Goal: Task Accomplishment & Management: Complete application form

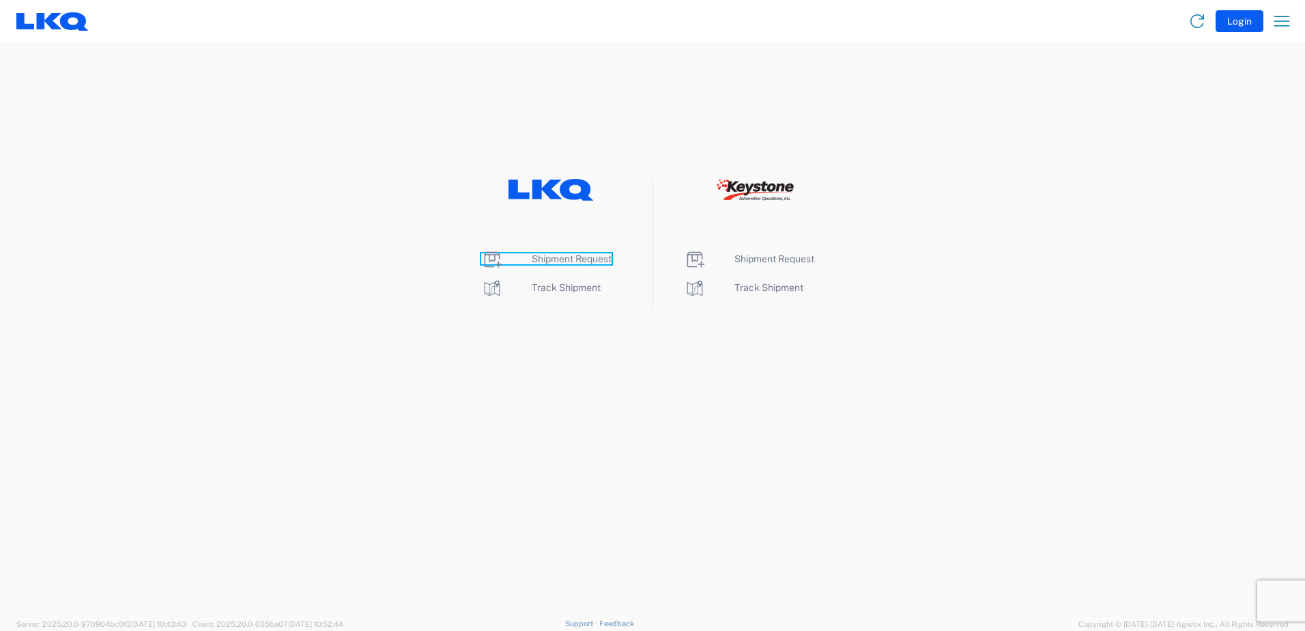
click at [570, 255] on span "Shipment Request" at bounding box center [572, 258] width 80 height 11
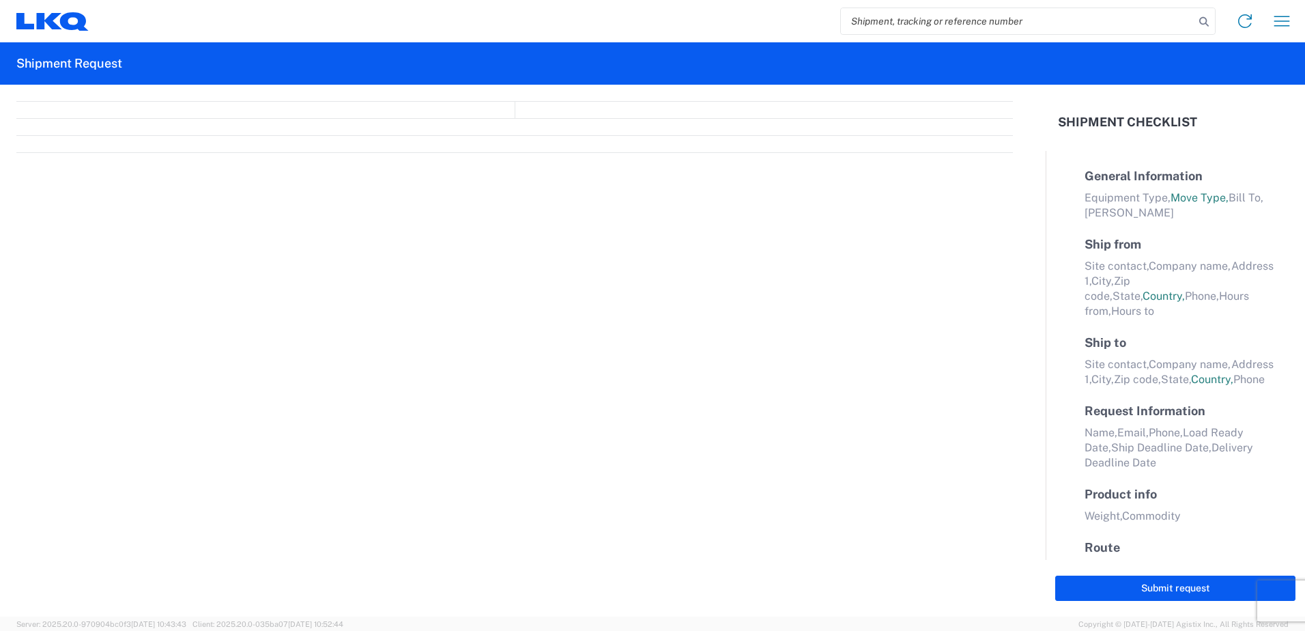
select select "FULL"
select select "LBS"
select select "IN"
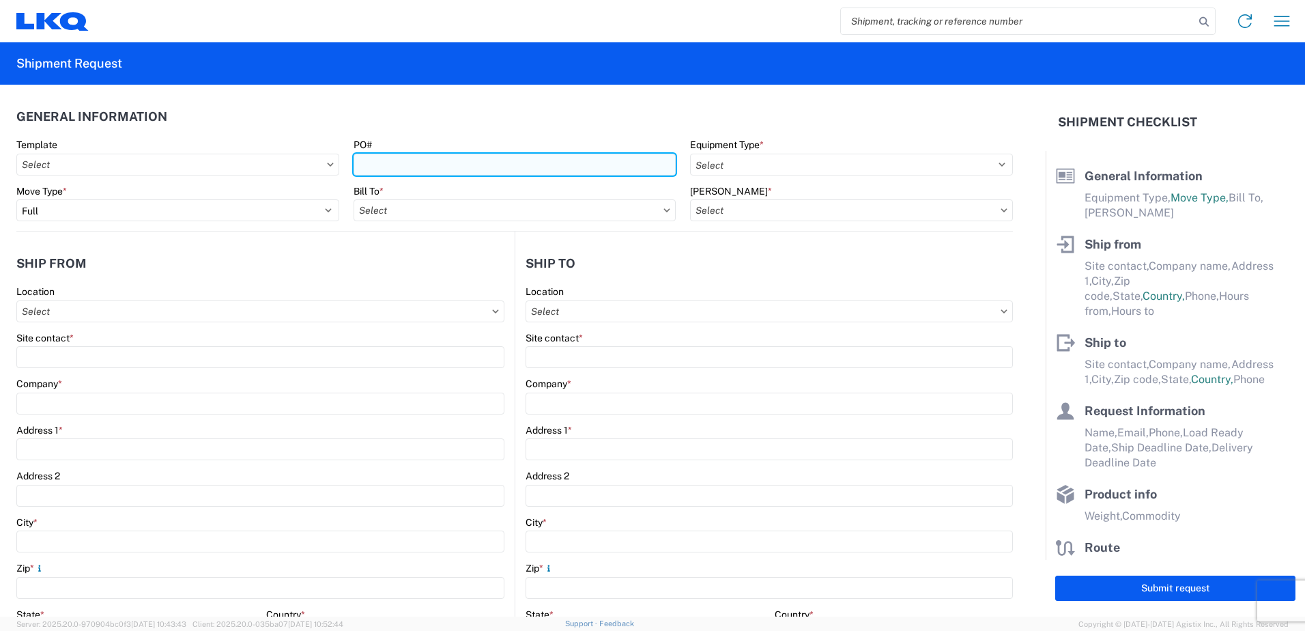
drag, startPoint x: 378, startPoint y: 167, endPoint x: 430, endPoint y: 169, distance: 51.9
click at [384, 166] on input "PO#" at bounding box center [515, 165] width 323 height 22
type input "T31660"
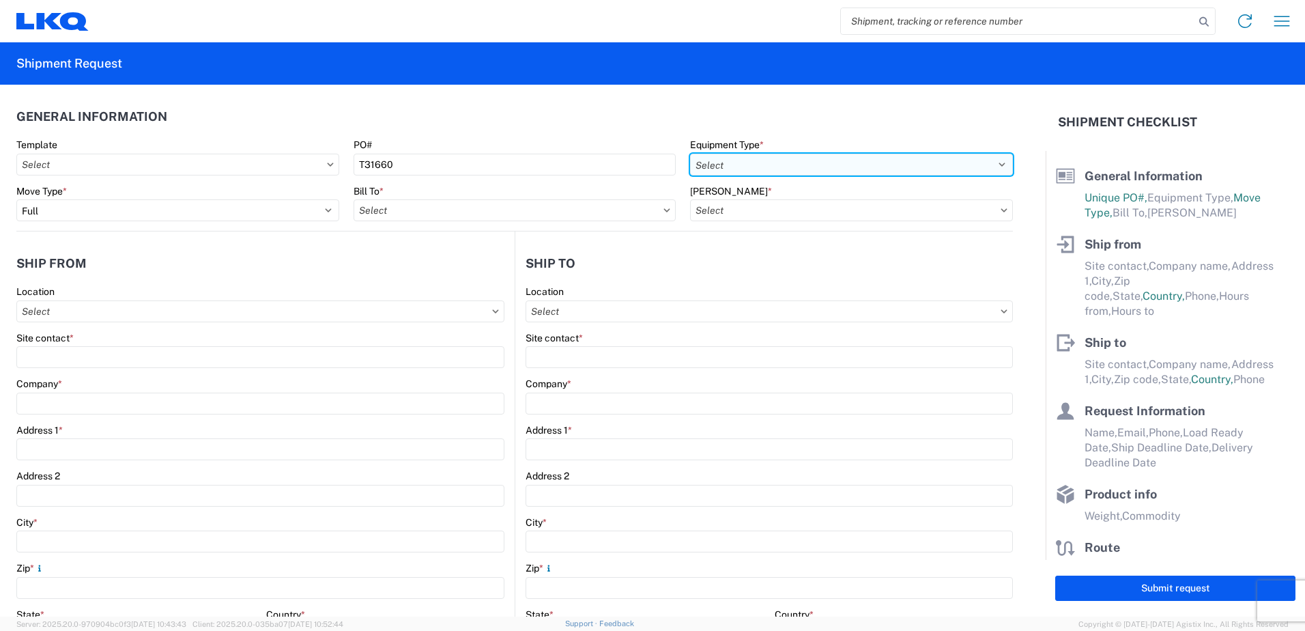
click at [989, 165] on select "Select 53’ Dry Van Flatbed Dropdeck (van) Lowboy (flatbed) Rail" at bounding box center [851, 165] width 323 height 22
select select "STDV"
click at [690, 154] on select "Select 53’ Dry Van Flatbed Dropdeck (van) Lowboy (flatbed) Rail" at bounding box center [851, 165] width 323 height 22
click at [663, 208] on icon at bounding box center [666, 210] width 7 height 4
click at [664, 212] on icon at bounding box center [667, 209] width 6 height 3
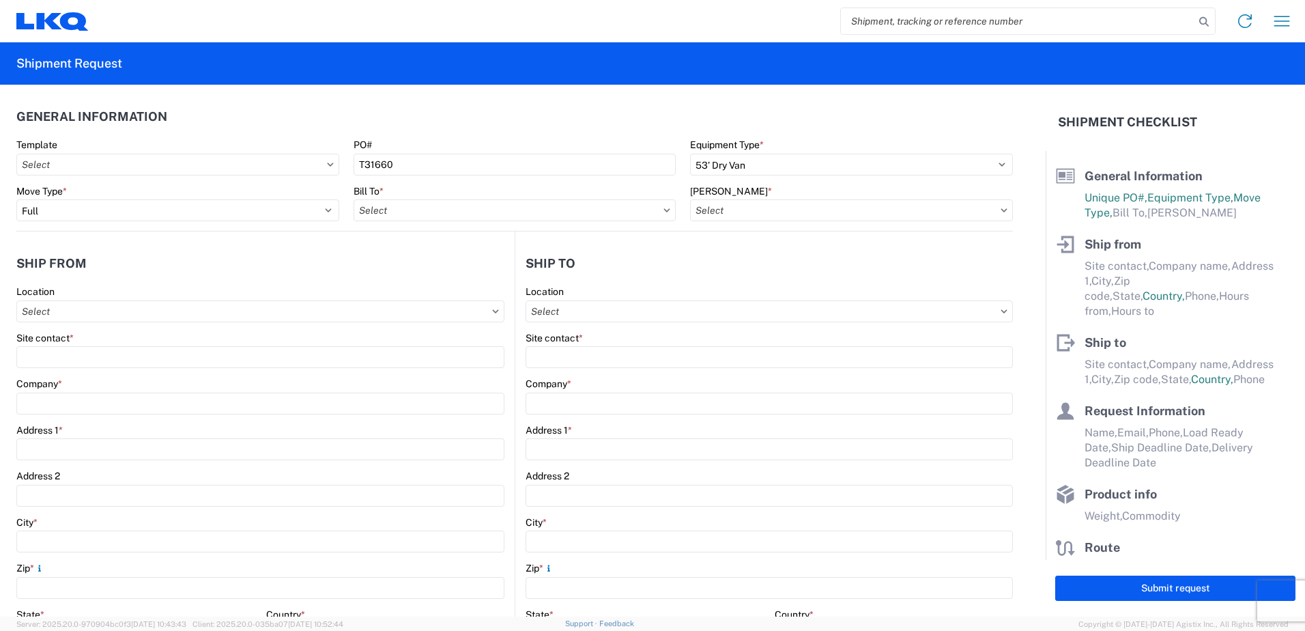
click at [663, 212] on icon at bounding box center [666, 210] width 7 height 4
click at [663, 210] on icon at bounding box center [666, 210] width 7 height 4
click at [664, 210] on icon at bounding box center [667, 209] width 6 height 3
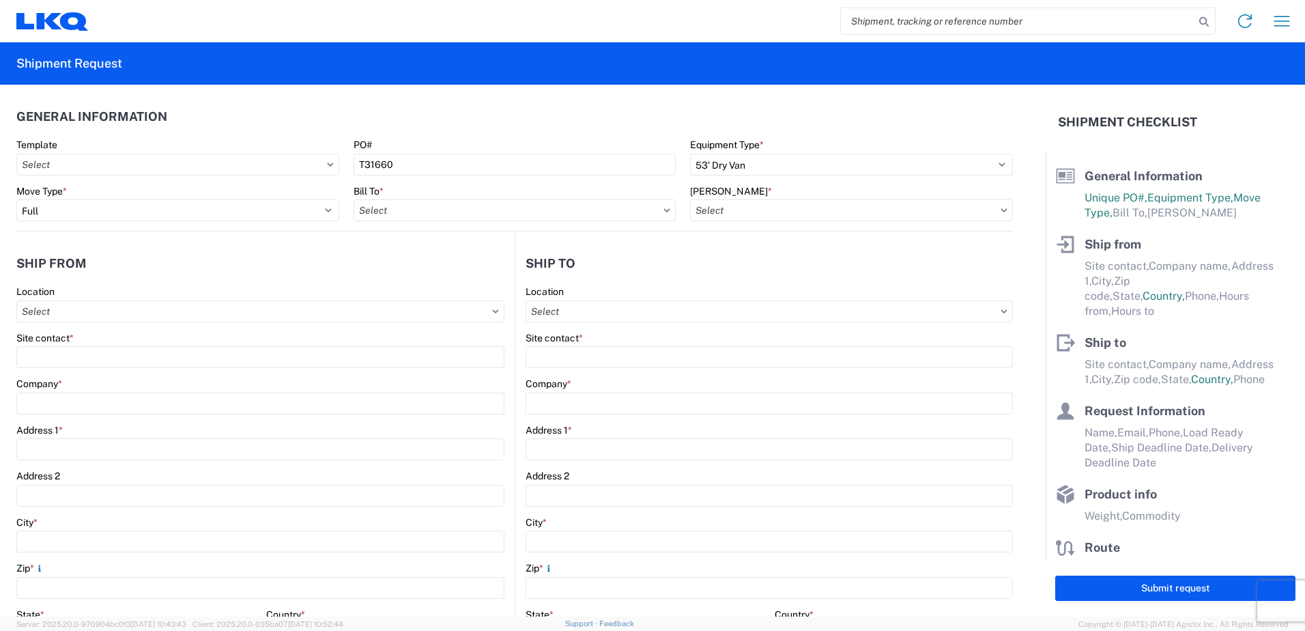
click at [664, 211] on icon at bounding box center [667, 209] width 6 height 3
click at [1001, 210] on icon at bounding box center [1004, 210] width 7 height 4
click at [104, 295] on div "Location" at bounding box center [260, 291] width 488 height 12
click at [171, 282] on agx-form-section "Ship from Location Site contact * Company * Address 1 * Address 2 City * Zip * …" at bounding box center [265, 536] width 498 height 576
click at [98, 312] on input "text" at bounding box center [260, 311] width 488 height 22
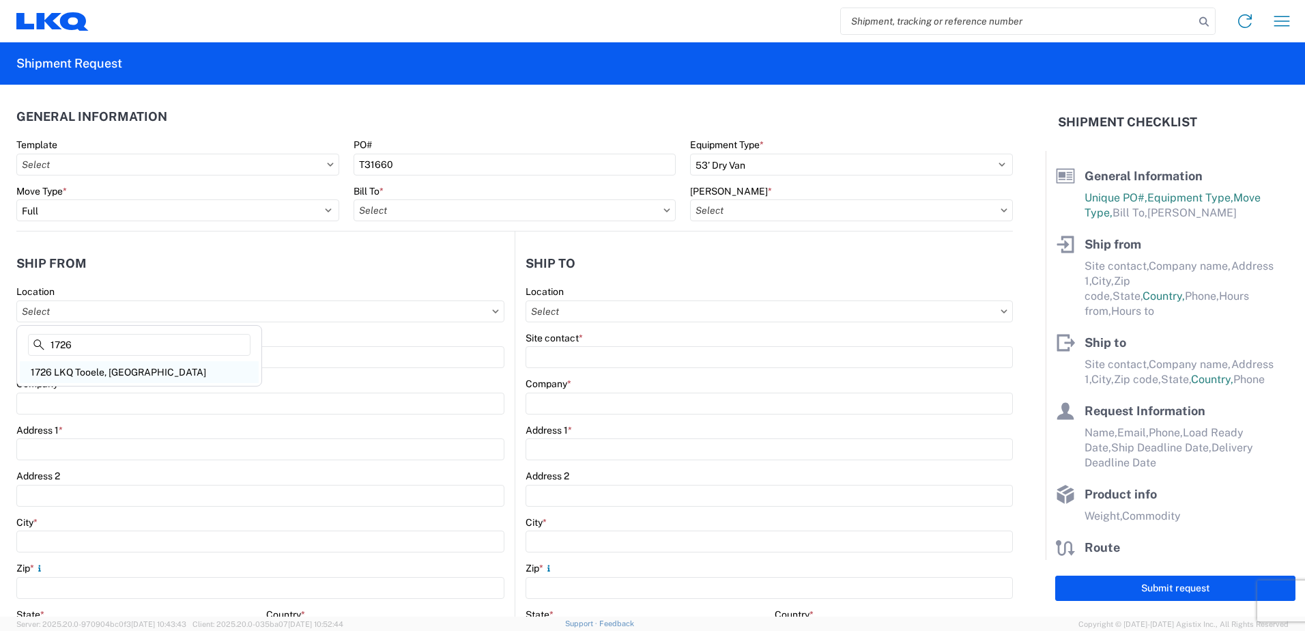
type input "1726"
click at [103, 369] on div "1726 LKQ Tooele, [GEOGRAPHIC_DATA]" at bounding box center [139, 372] width 239 height 22
type input "1726 LKQ Tooele, [GEOGRAPHIC_DATA]"
type input "LKQ Corporation"
type input "[STREET_ADDRESS]"
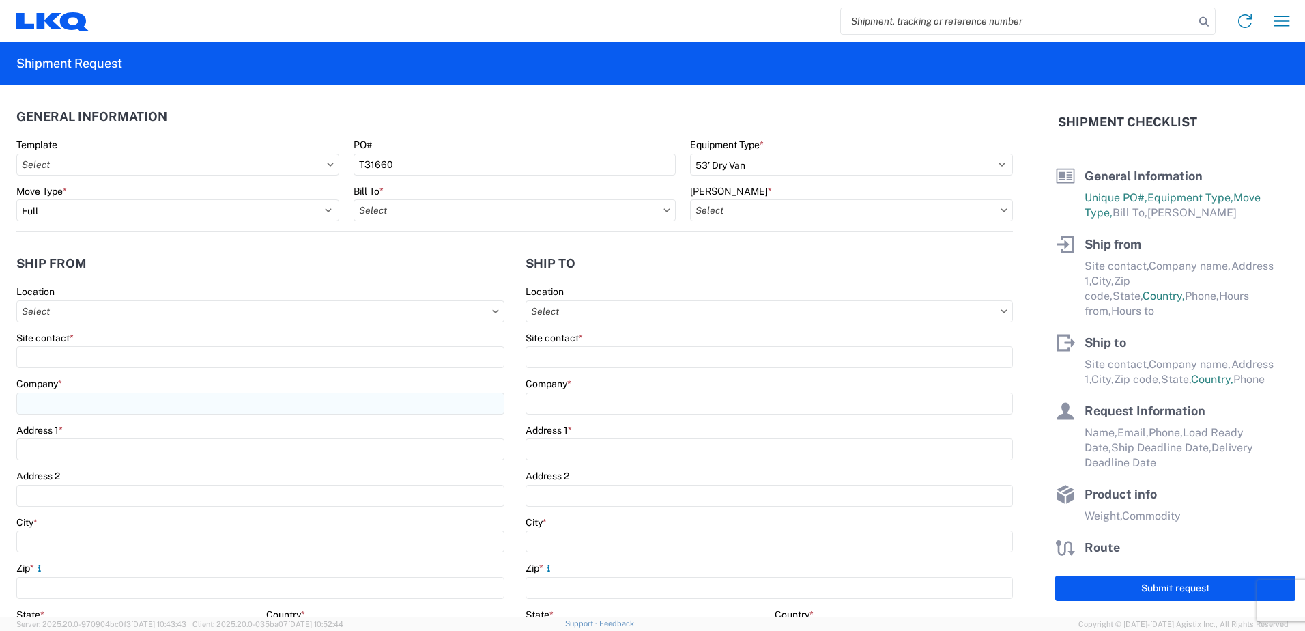
type input "Tooele"
type input "84074"
select select "UT"
select select "US"
type input "08:00"
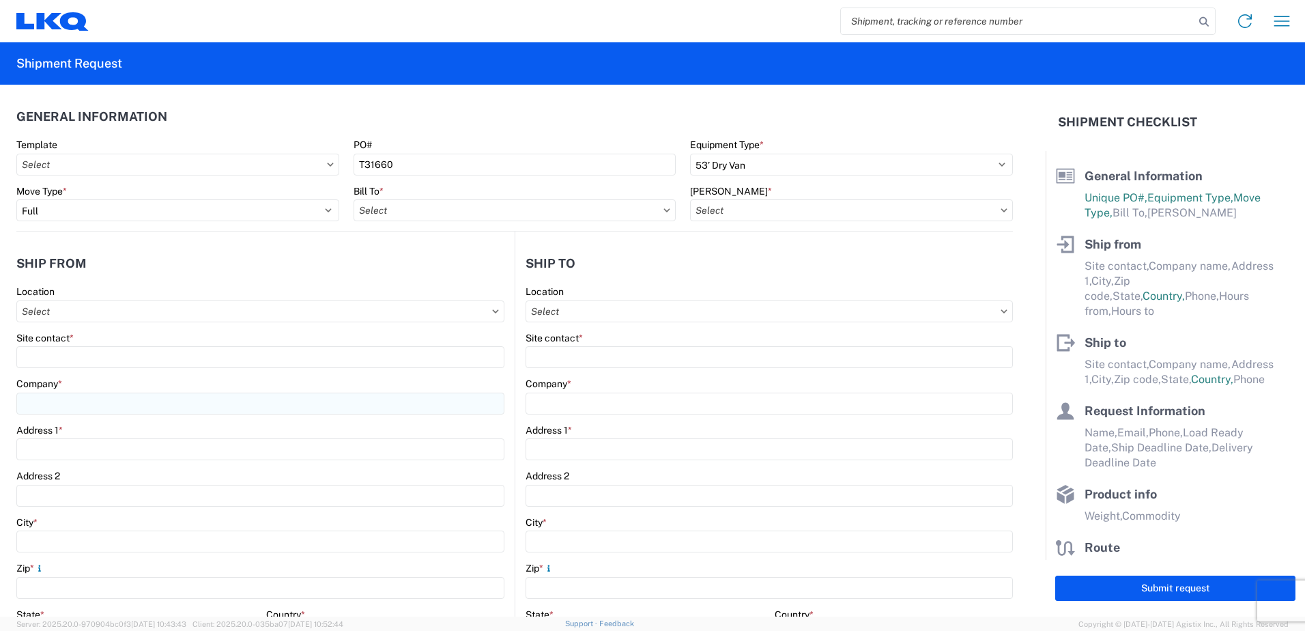
type input "15:00"
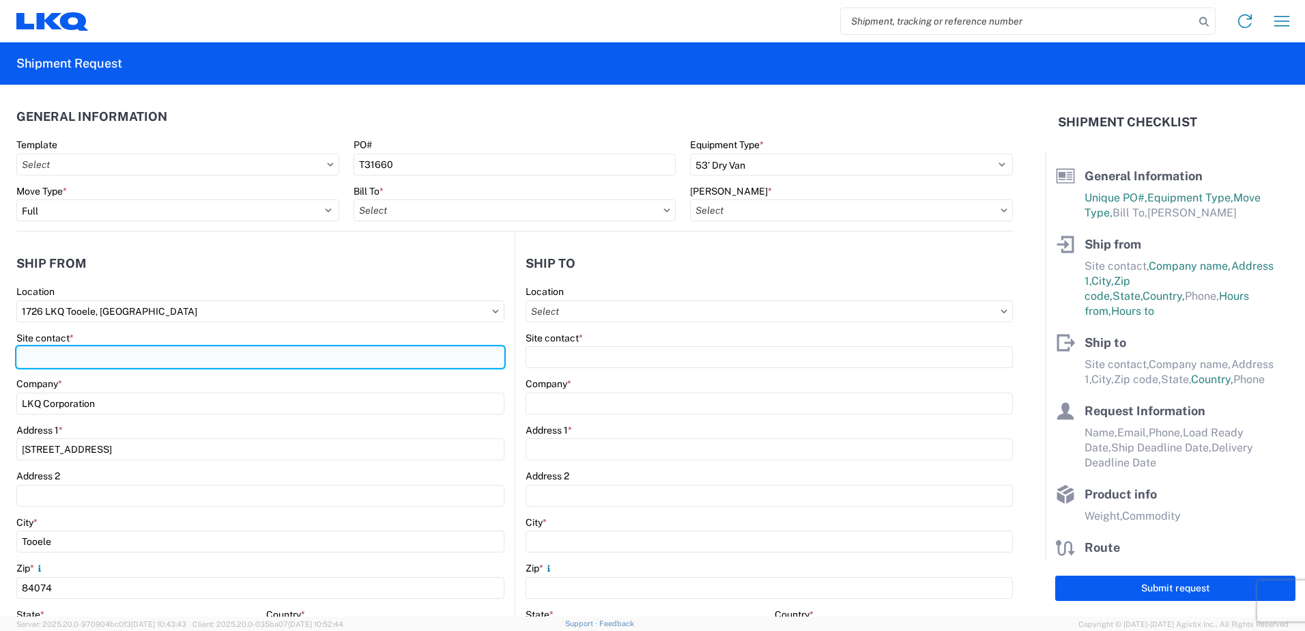
click at [63, 358] on input "Site contact *" at bounding box center [260, 357] width 488 height 22
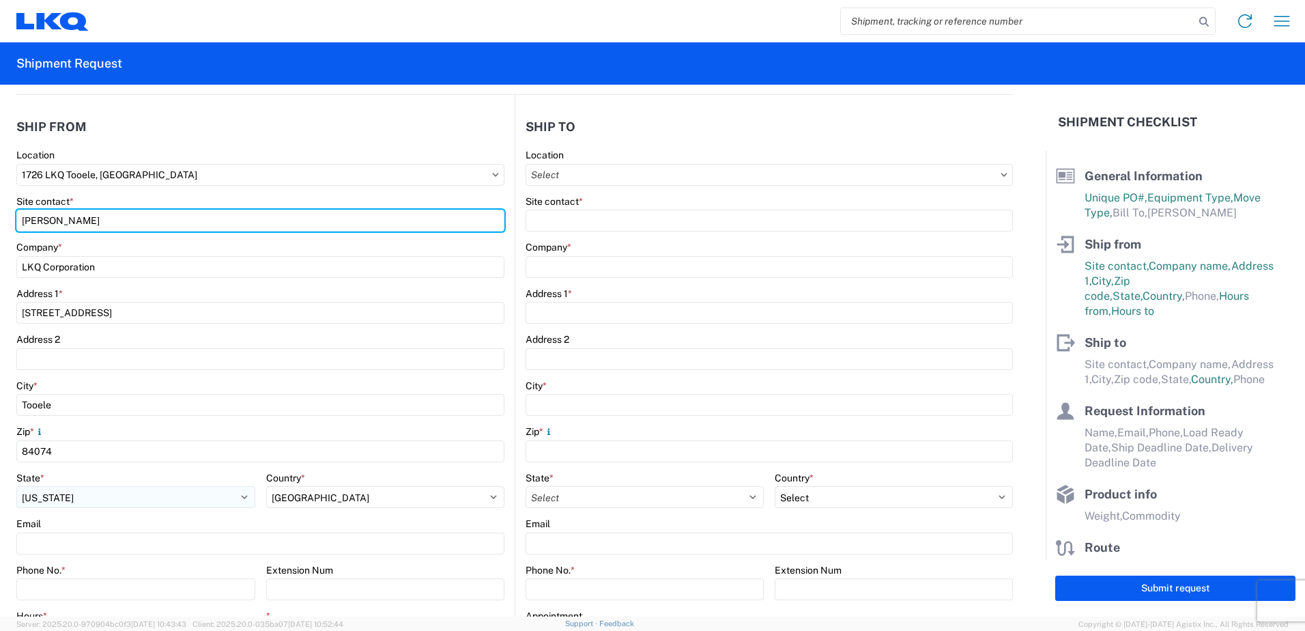
scroll to position [205, 0]
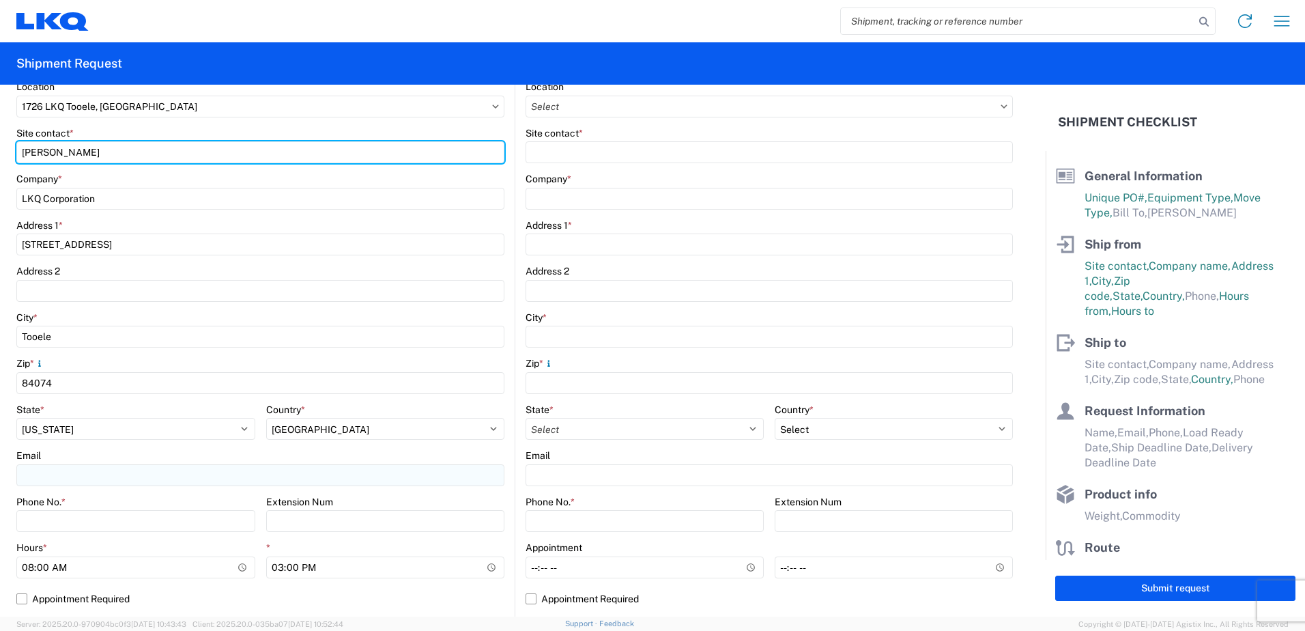
type input "[PERSON_NAME]"
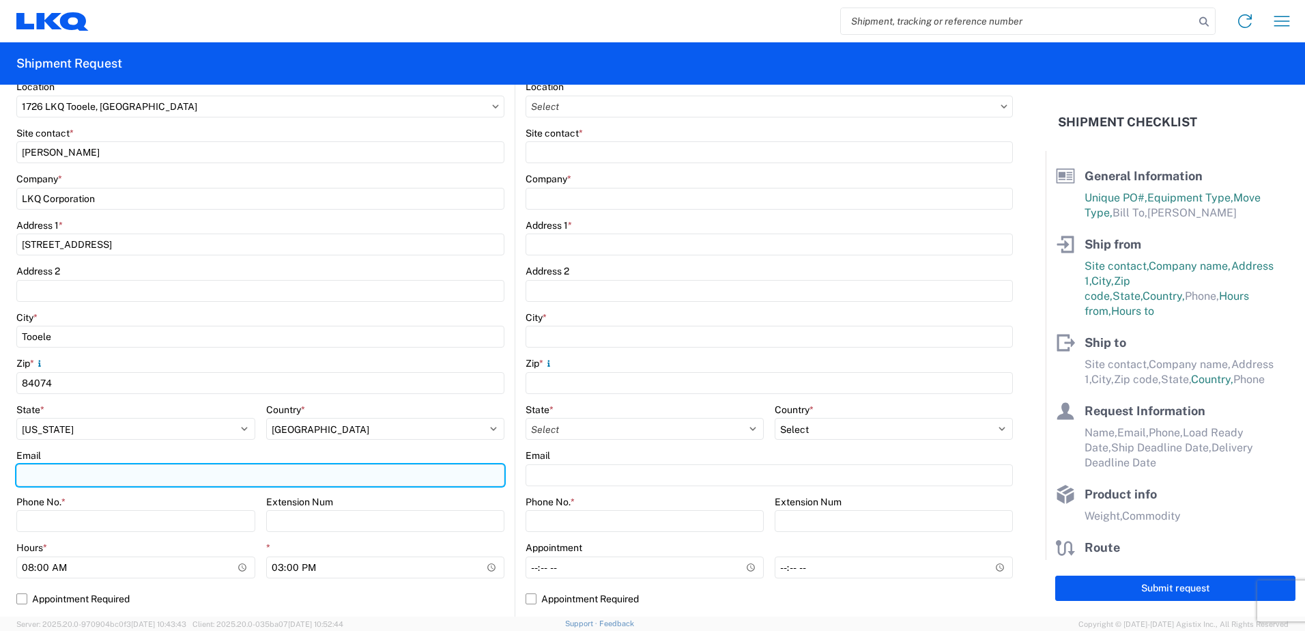
drag, startPoint x: 74, startPoint y: 475, endPoint x: 108, endPoint y: 479, distance: 34.4
click at [76, 474] on input "Email" at bounding box center [260, 475] width 488 height 22
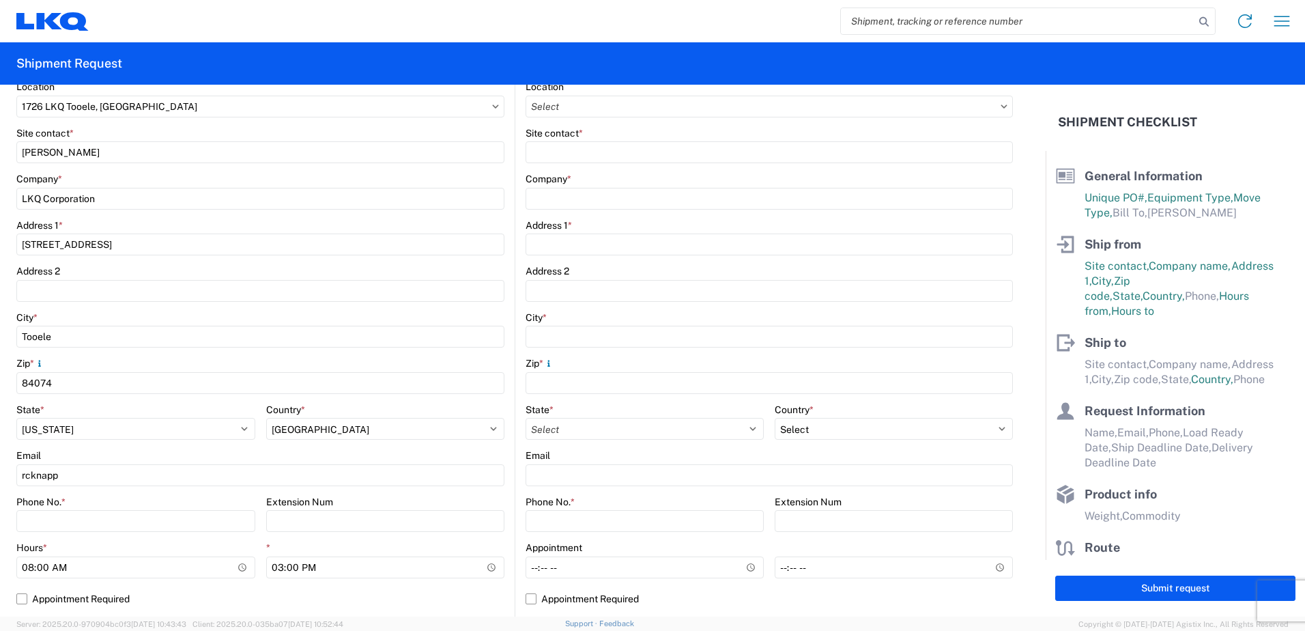
click at [186, 490] on agx-form-control-wrapper-v2 "Email rcknapp" at bounding box center [260, 472] width 488 height 46
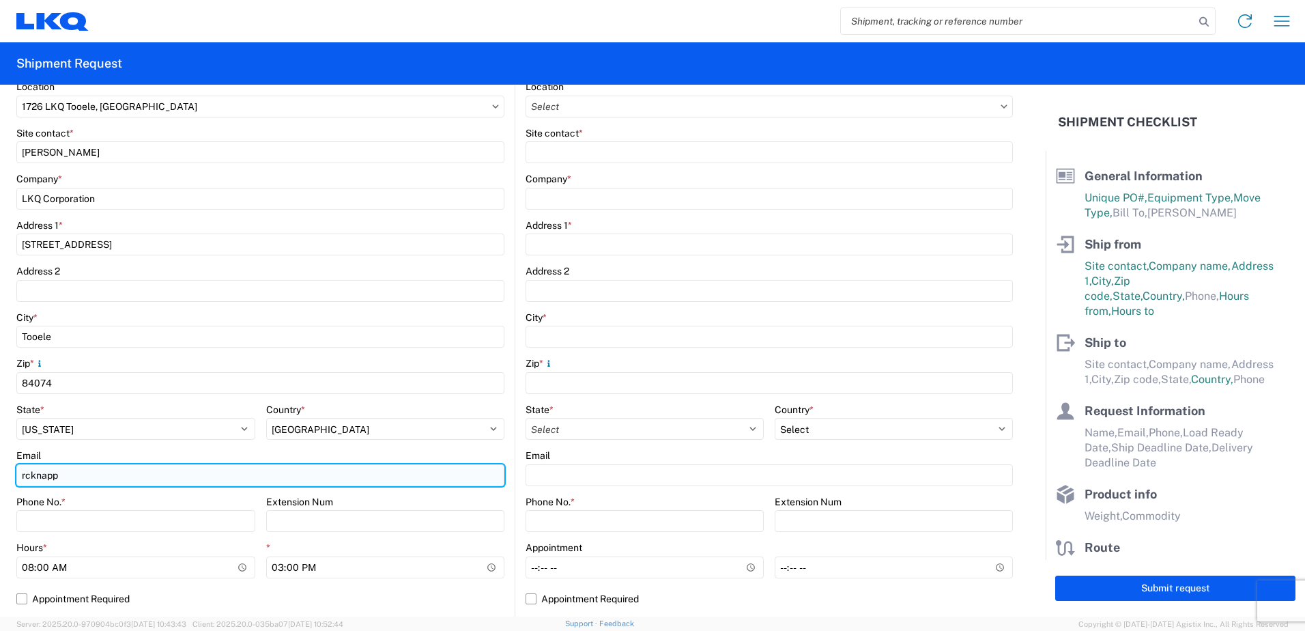
click at [104, 476] on input "rcknapp" at bounding box center [260, 475] width 488 height 22
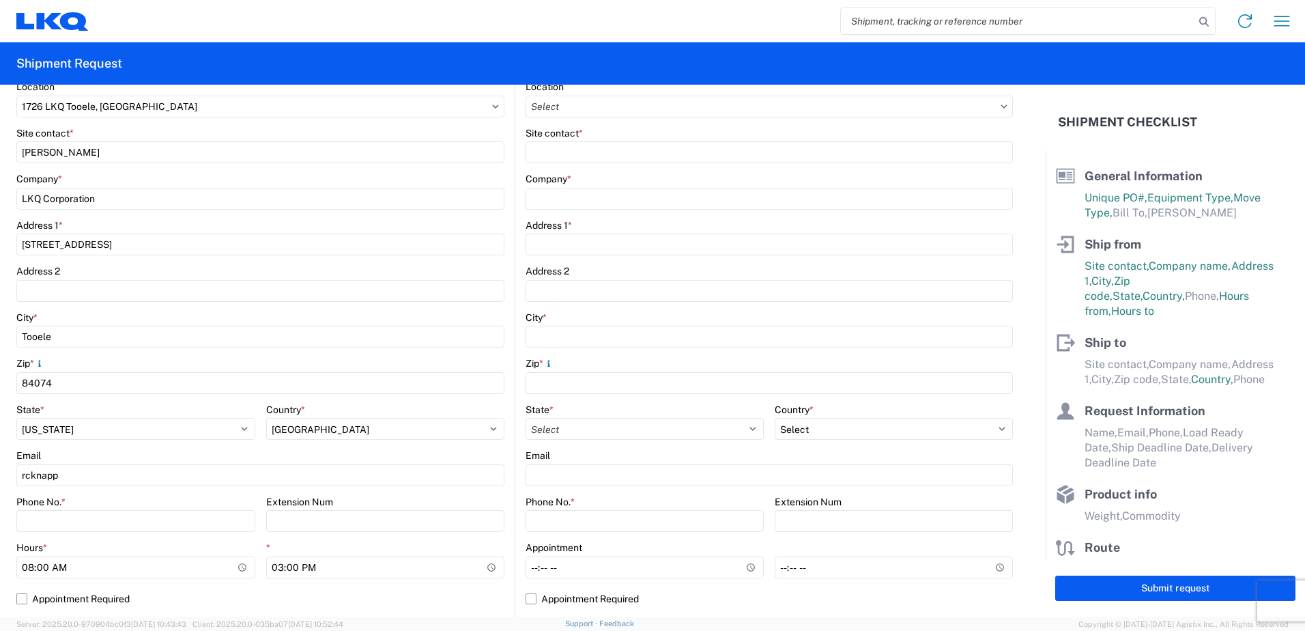
click at [164, 491] on agx-form-control-wrapper-v2 "Email rcknapp" at bounding box center [260, 472] width 488 height 46
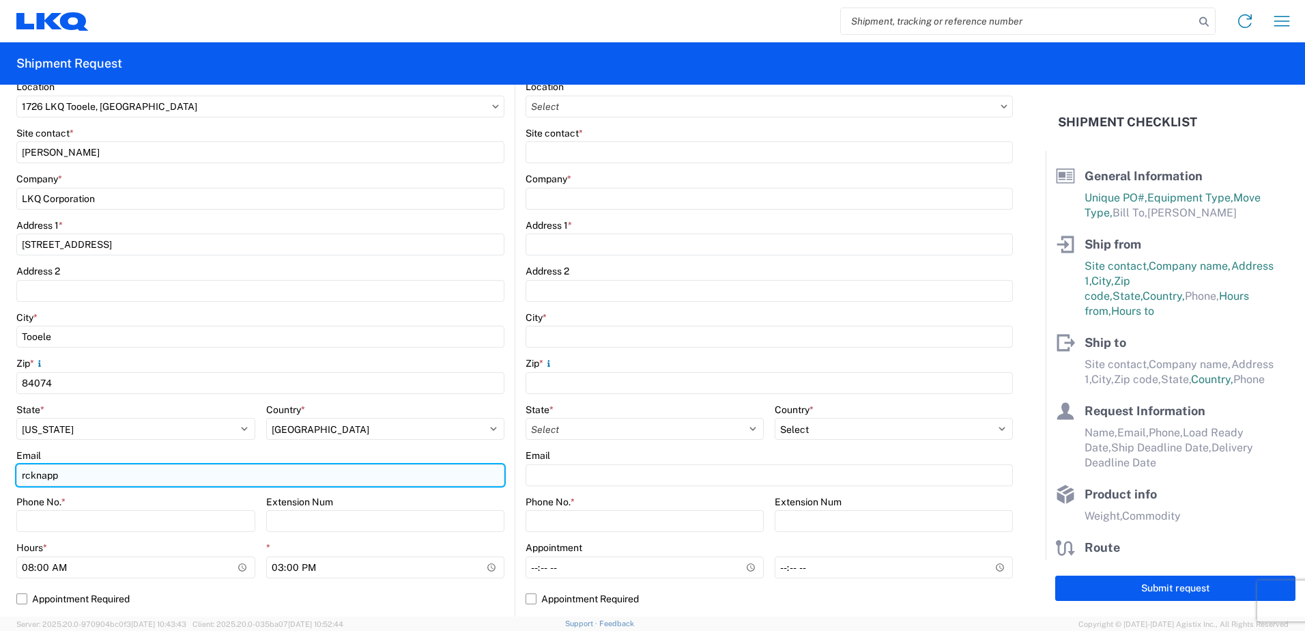
click at [91, 478] on input "rcknapp" at bounding box center [260, 475] width 488 height 22
click at [64, 476] on input "rcknapp" at bounding box center [260, 475] width 488 height 22
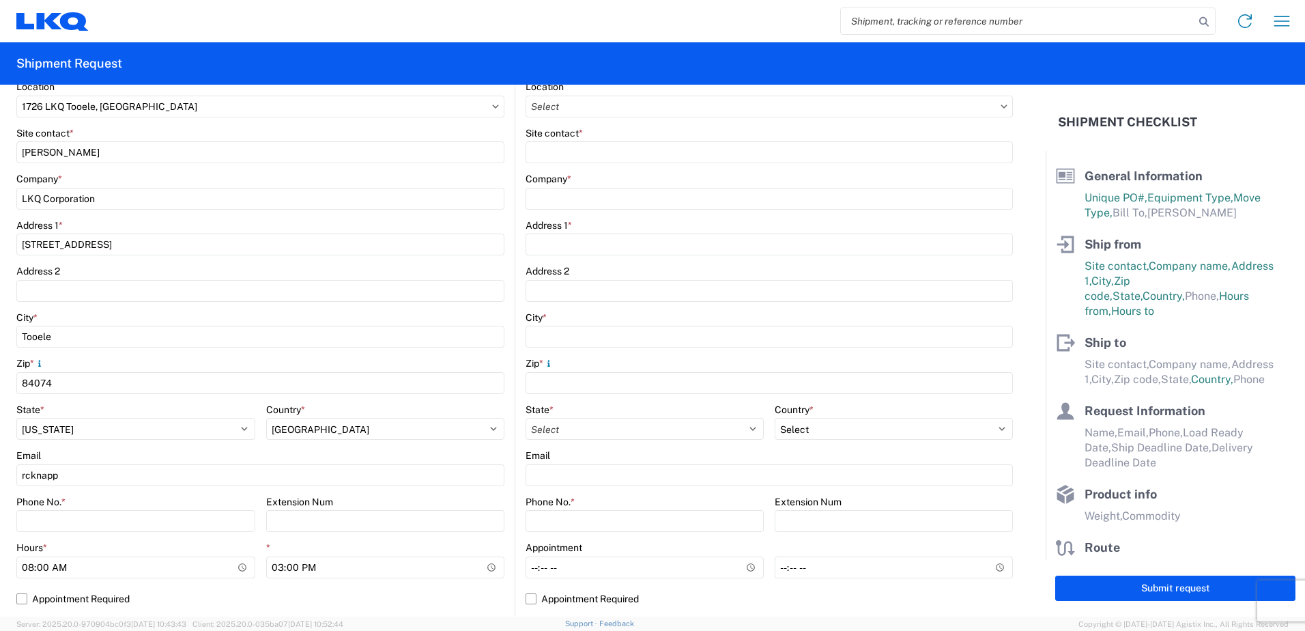
click at [57, 507] on label "Phone No. *" at bounding box center [40, 502] width 49 height 12
click at [57, 489] on agx-form-control-wrapper-v2 "Email rcknapp" at bounding box center [260, 472] width 488 height 46
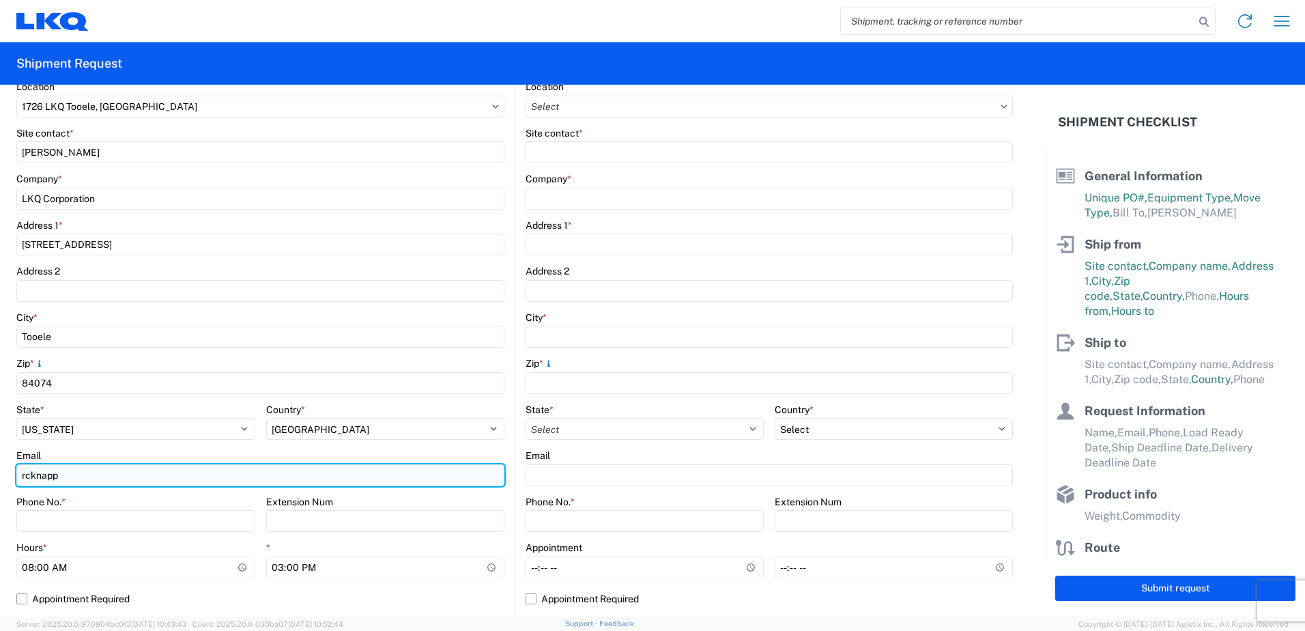
click at [69, 477] on input "rcknapp" at bounding box center [260, 475] width 488 height 22
type input "[EMAIL_ADDRESS][DOMAIN_NAME]"
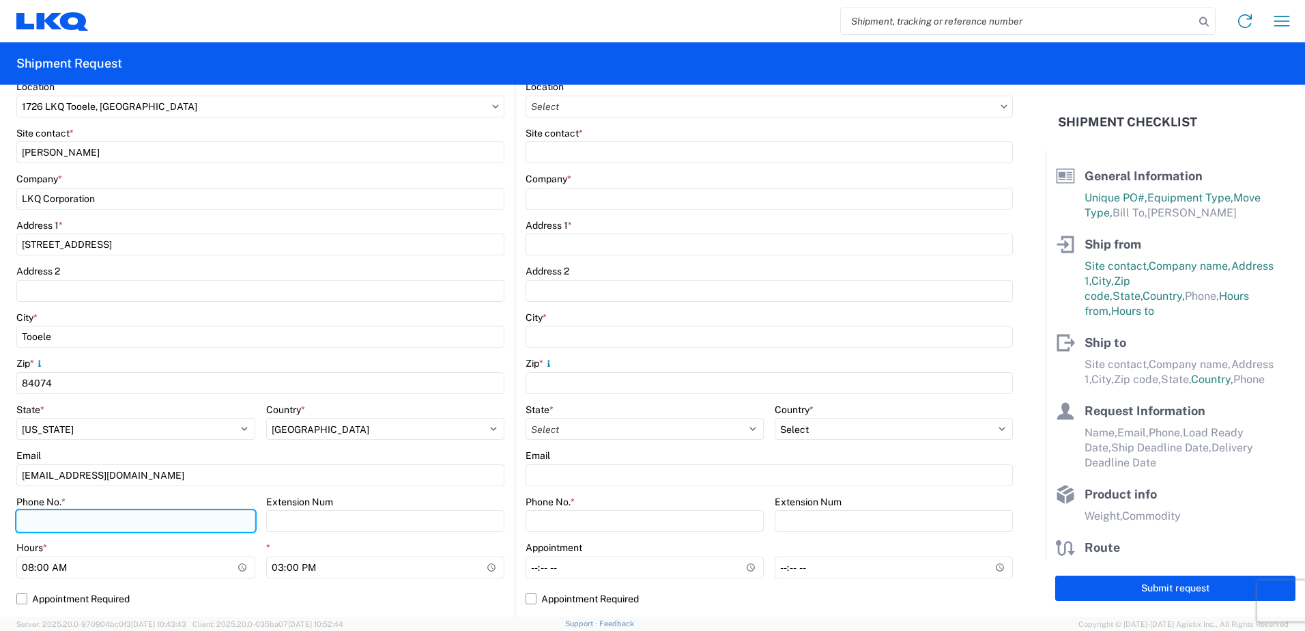
click at [87, 519] on input "Phone No. *" at bounding box center [135, 521] width 239 height 22
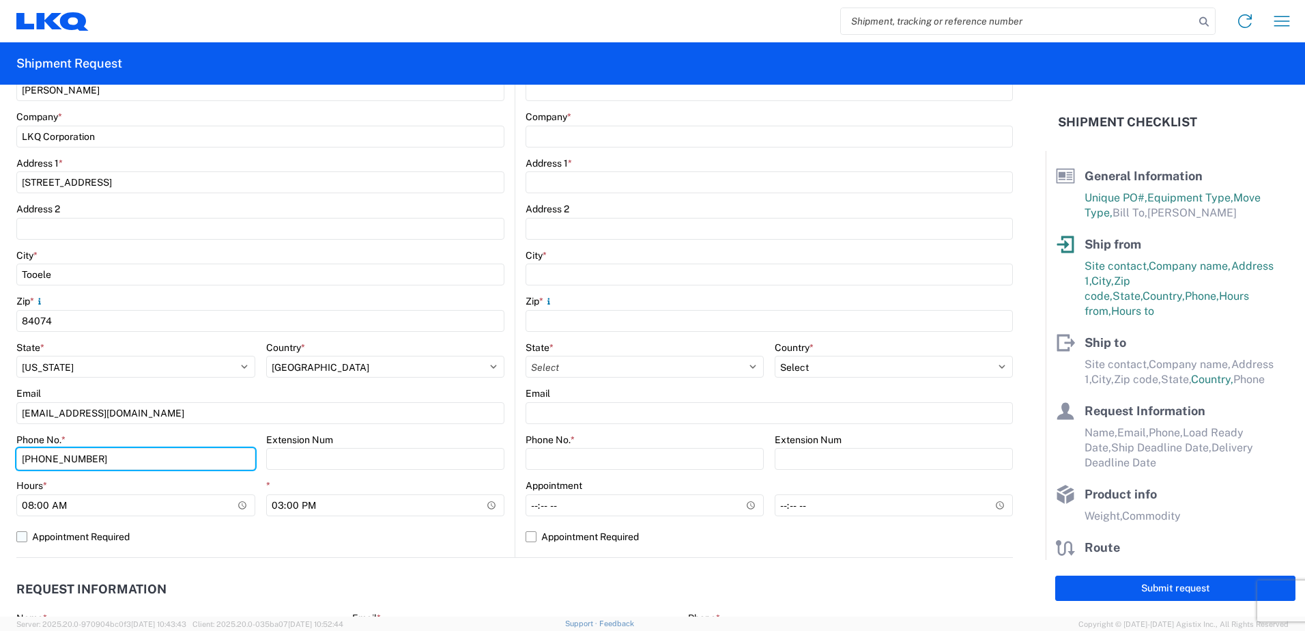
scroll to position [341, 0]
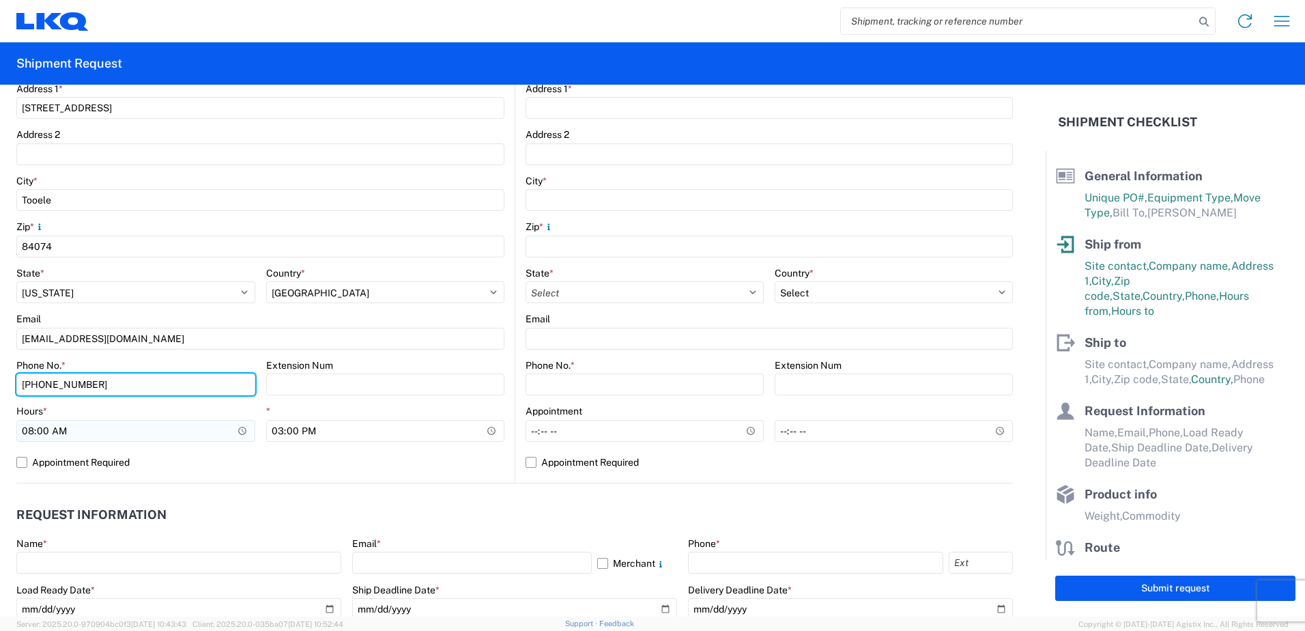
type input "[PHONE_NUMBER]"
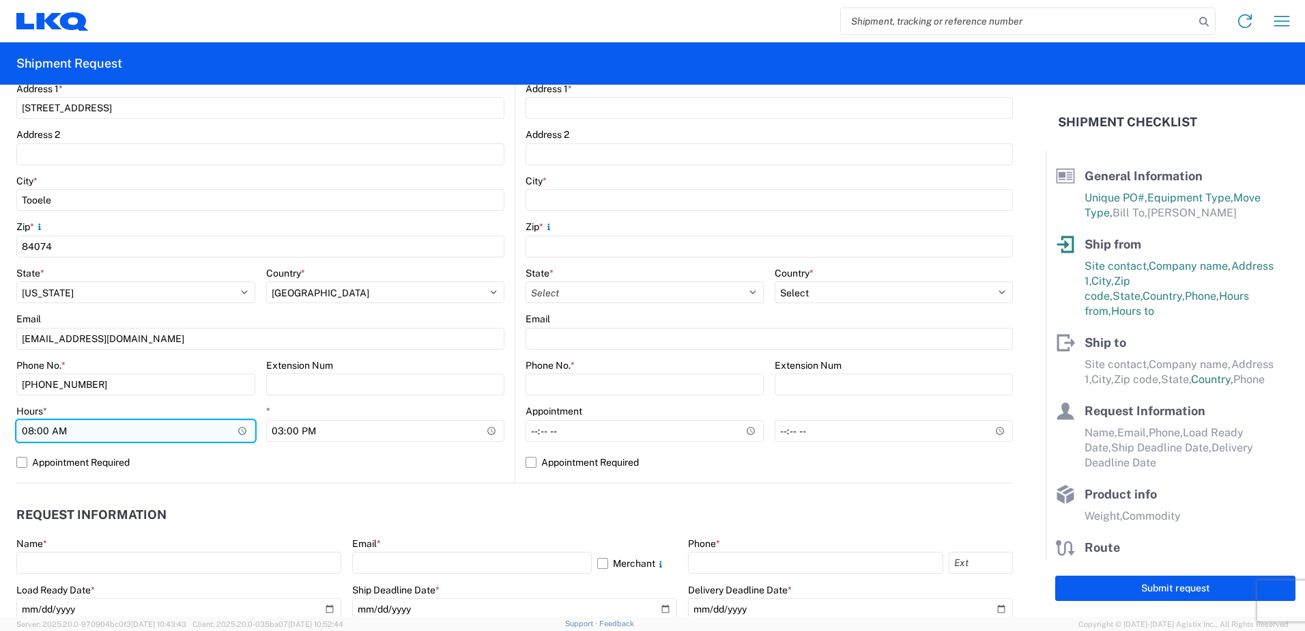
click at [236, 429] on input "08:00" at bounding box center [135, 431] width 239 height 22
type input "07:00"
click at [343, 496] on agx-request-info "Request Information Name * Email * Merchant Phone * Load Ready Date * Ship Dead…" at bounding box center [514, 556] width 997 height 147
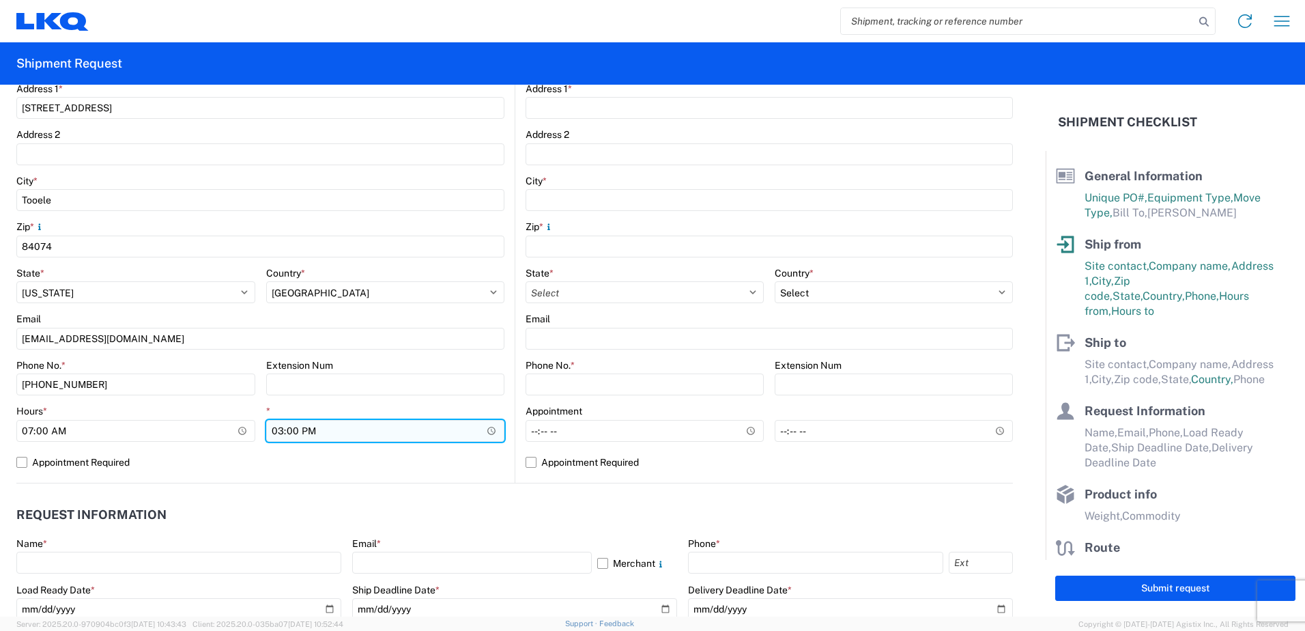
click at [482, 431] on input "15:00" at bounding box center [385, 431] width 239 height 22
type input "13:00"
click at [468, 479] on div "1726 Location 1726 LKQ Tooele, [GEOGRAPHIC_DATA] Site contact * [PERSON_NAME] C…" at bounding box center [260, 213] width 488 height 539
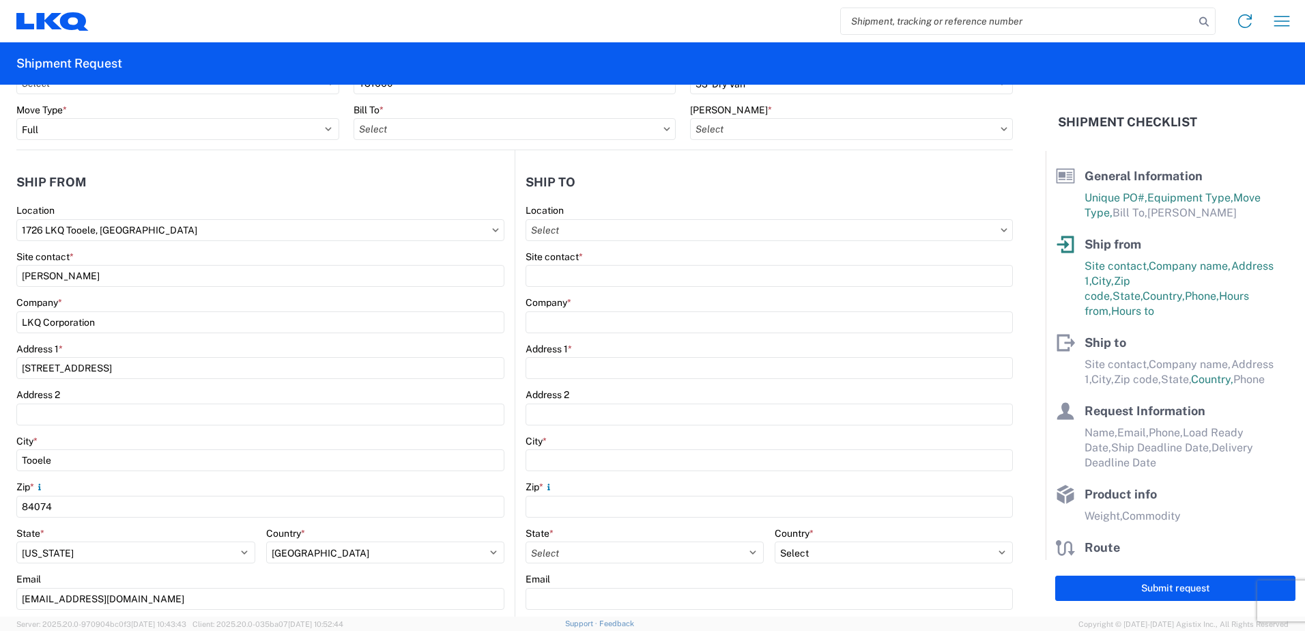
scroll to position [0, 0]
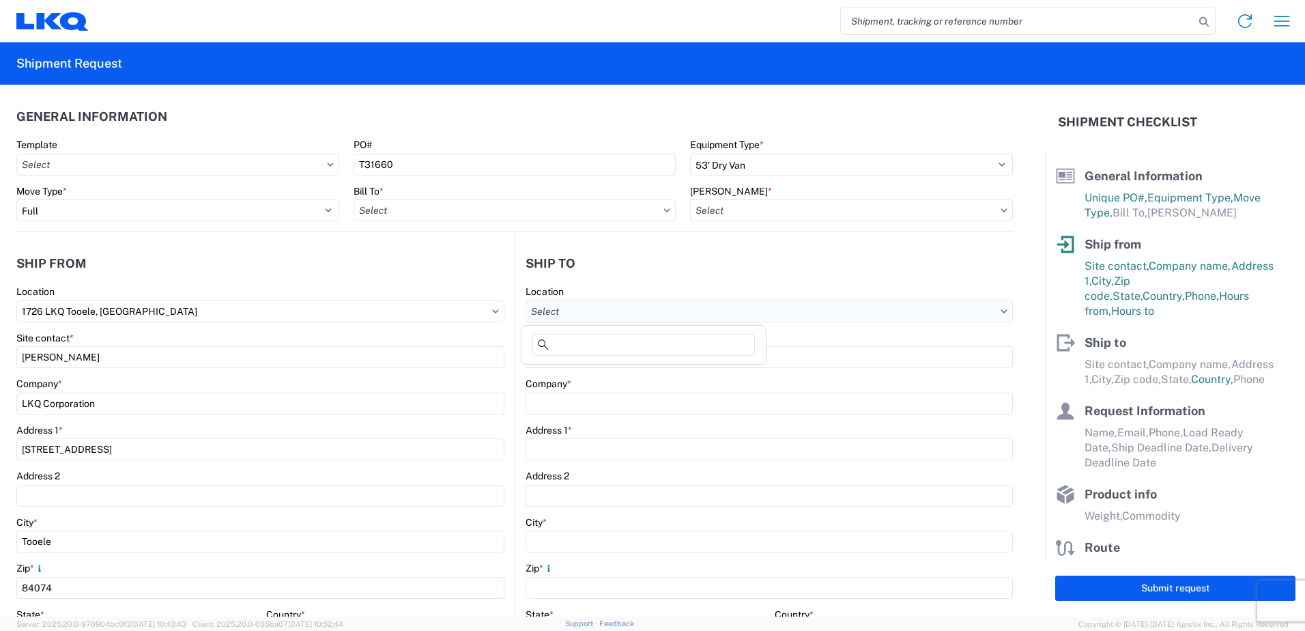
click at [579, 315] on input "text" at bounding box center [769, 311] width 487 height 22
type input "3392"
click at [582, 375] on div "3392 - Transmetco" at bounding box center [643, 372] width 239 height 22
type input "3392 - Transmetco"
type input "LKQ Corporation"
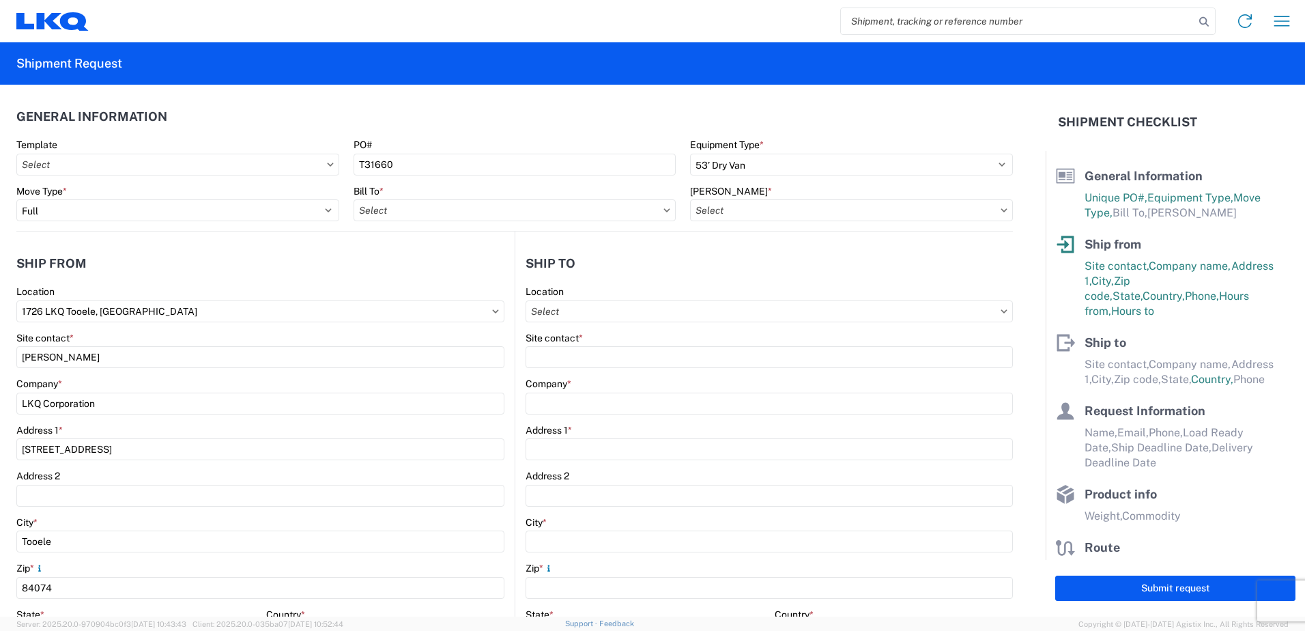
type input "[STREET_ADDRESS]"
type input "Huntington"
type input "46750"
select select "US"
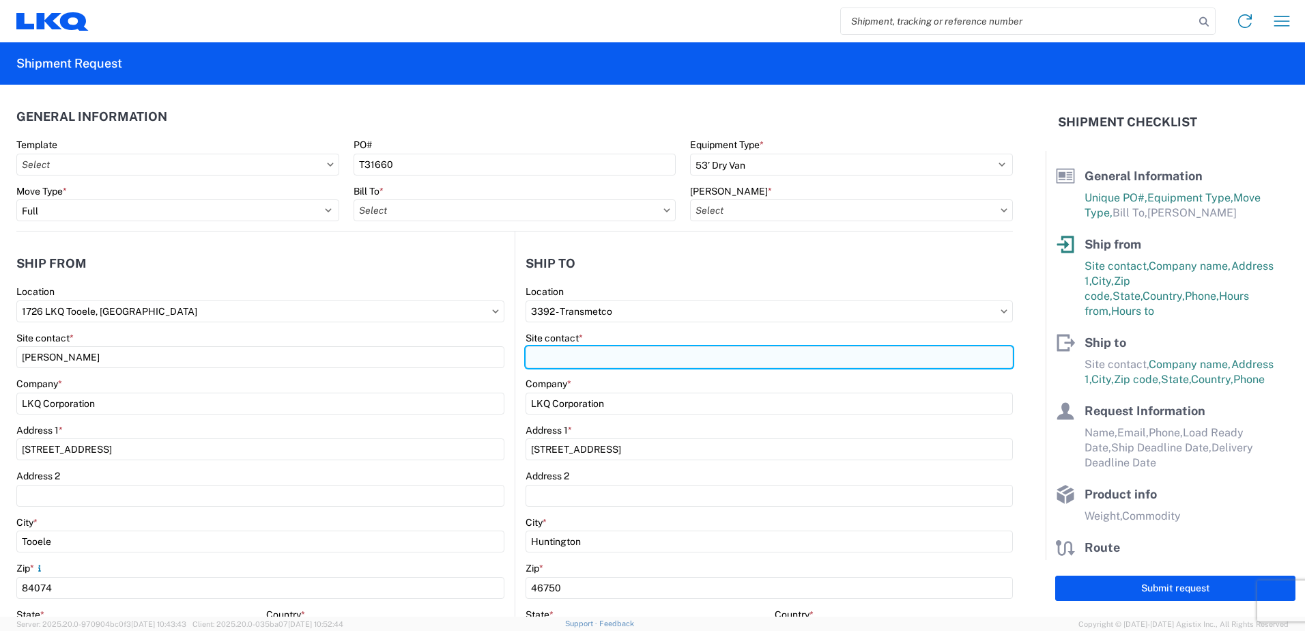
click at [573, 358] on input "Site contact *" at bounding box center [769, 357] width 487 height 22
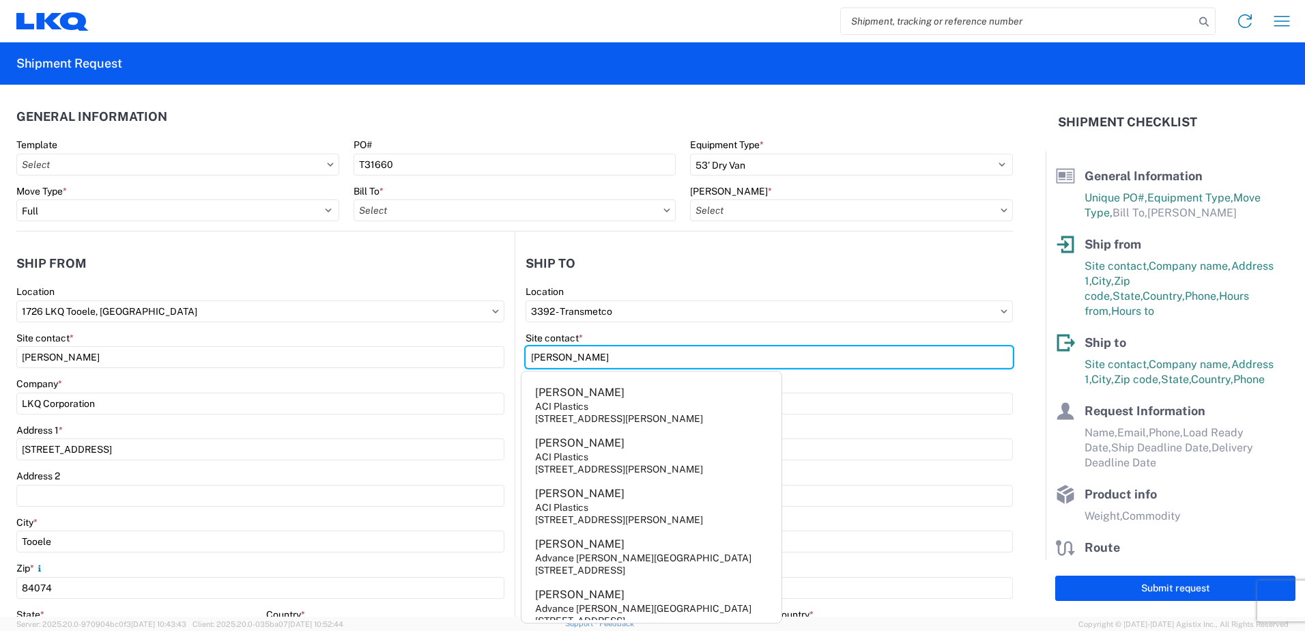
type input "[PERSON_NAME]"
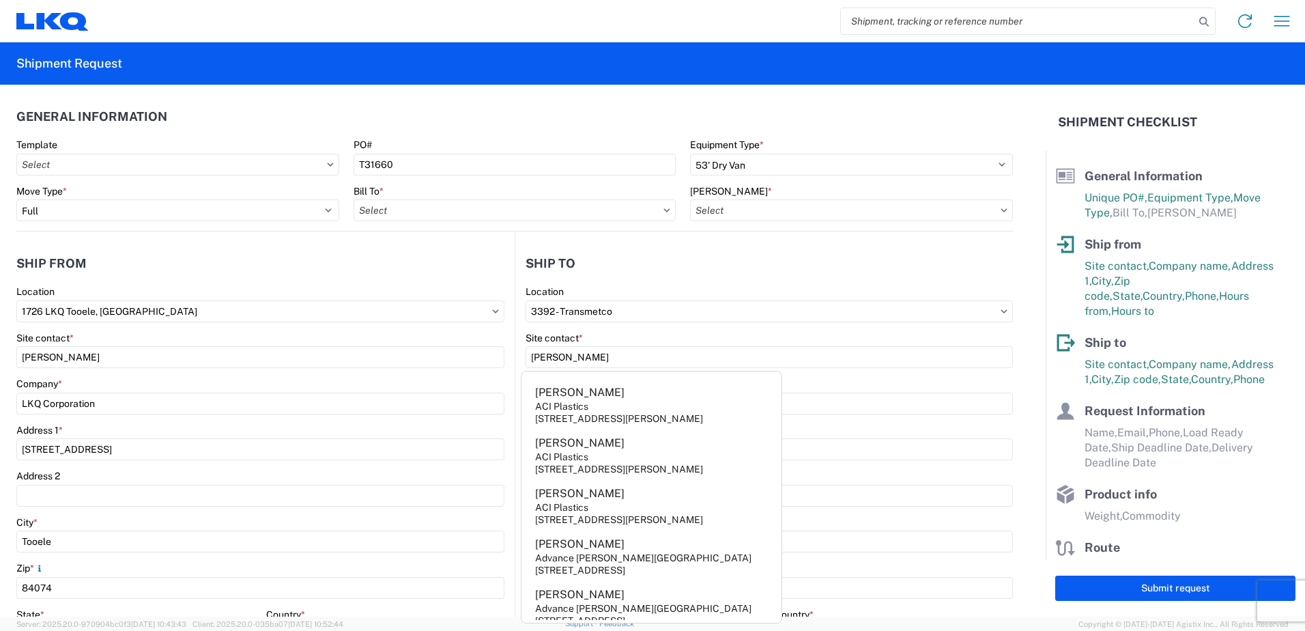
click at [491, 390] on div "Company * LKQ Corporation" at bounding box center [260, 395] width 488 height 37
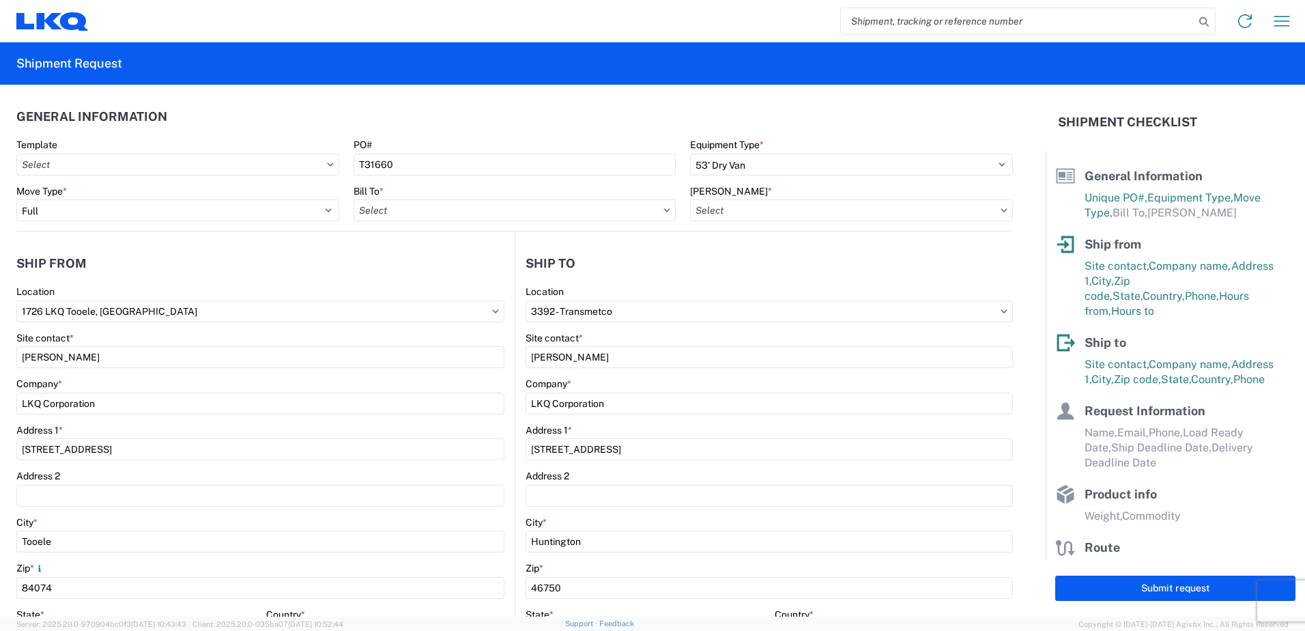
click at [663, 212] on icon at bounding box center [666, 210] width 7 height 4
click at [660, 212] on input "text" at bounding box center [515, 210] width 323 height 22
type input "3392"
click at [433, 268] on div "3392 - Transmetco" at bounding box center [473, 271] width 239 height 22
type input "3392 - Transmetco"
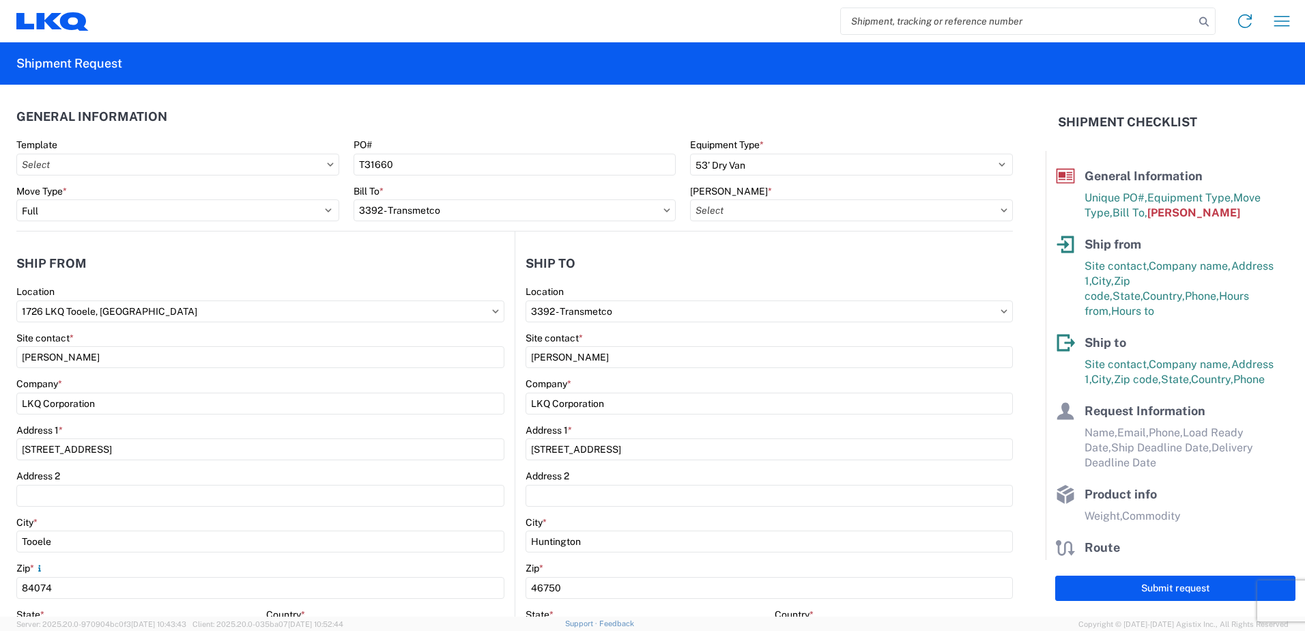
click at [1001, 212] on icon at bounding box center [1004, 210] width 7 height 4
click at [1001, 211] on icon at bounding box center [1004, 210] width 7 height 4
click at [1001, 210] on icon at bounding box center [1004, 209] width 6 height 3
click at [887, 195] on div "[PERSON_NAME] *" at bounding box center [851, 191] width 323 height 12
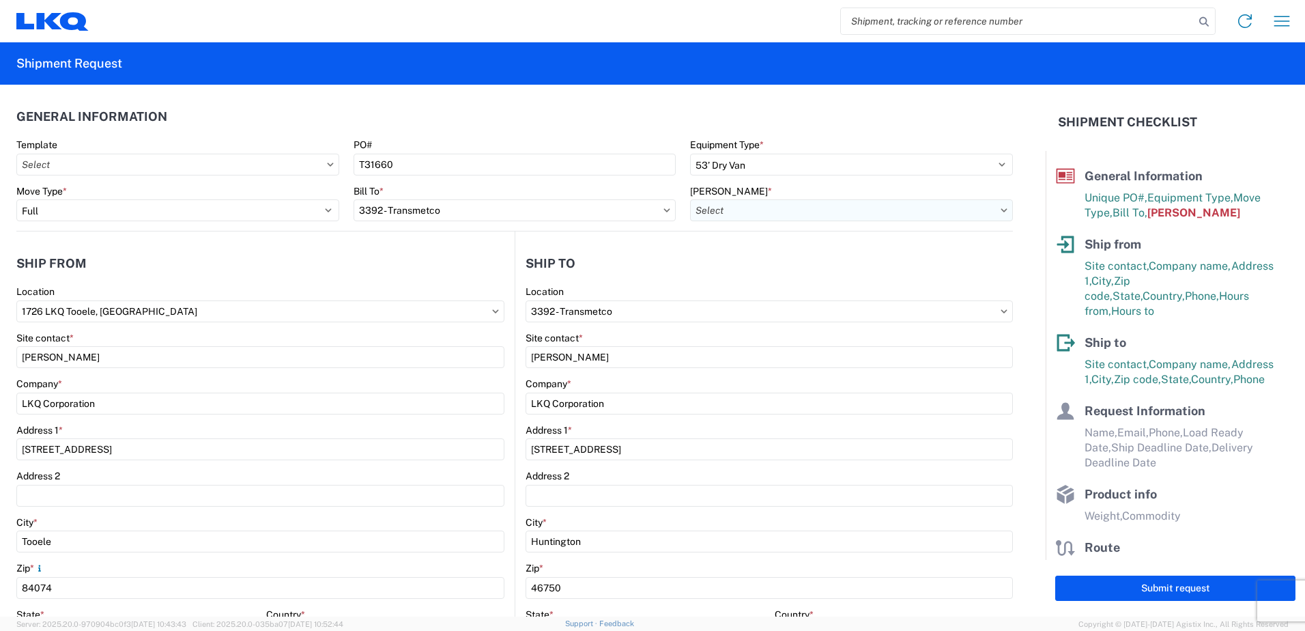
click at [887, 208] on input "text" at bounding box center [851, 210] width 323 height 22
click at [867, 270] on div "3392-3015-50180-0000 - 3392 Freight In - Wheel Cores" at bounding box center [814, 271] width 254 height 22
type input "3392-3015-50180-0000 - 3392 Freight In - Wheel Cores"
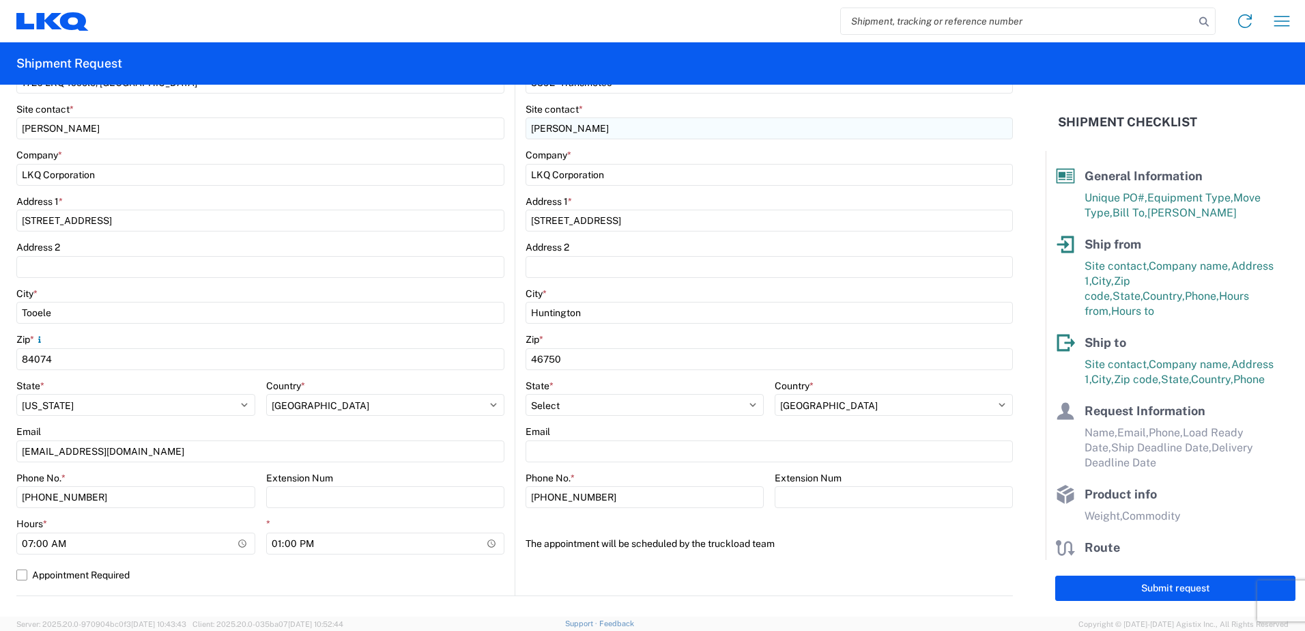
scroll to position [273, 0]
